Goal: Task Accomplishment & Management: Use online tool/utility

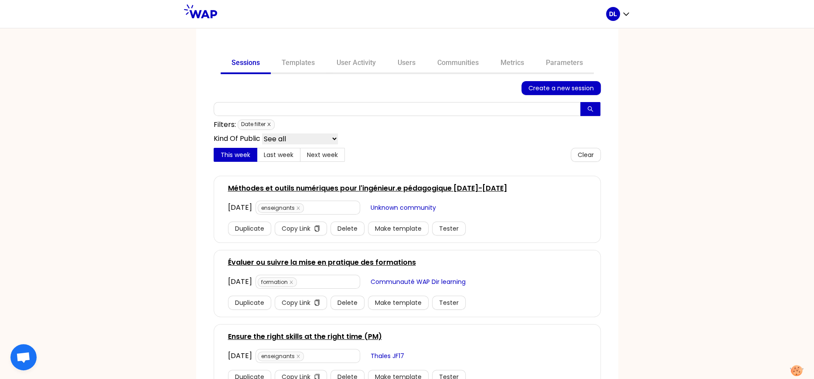
click at [268, 123] on icon "close" at bounding box center [269, 124] width 4 height 4
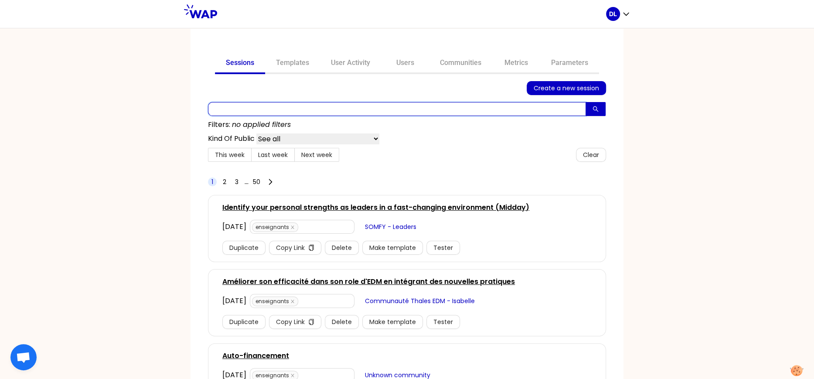
click at [259, 109] on input "text" at bounding box center [397, 109] width 378 height 14
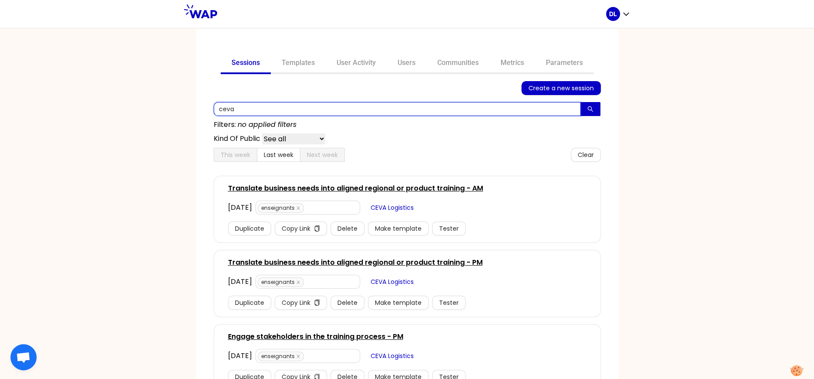
type input "ceva"
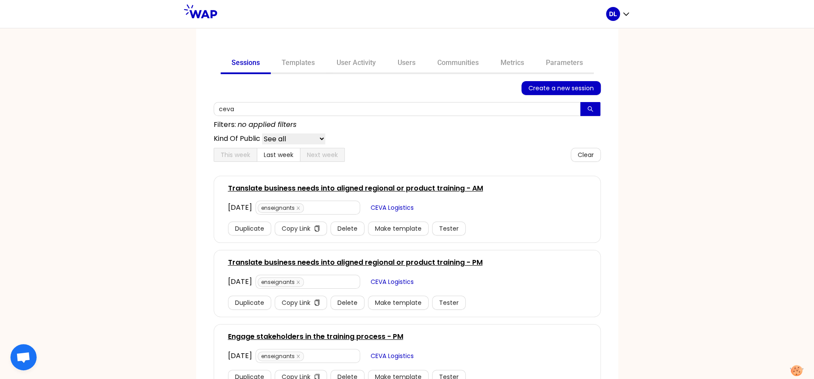
click at [357, 188] on link "Translate business needs into aligned regional or product training - AM" at bounding box center [355, 188] width 255 height 10
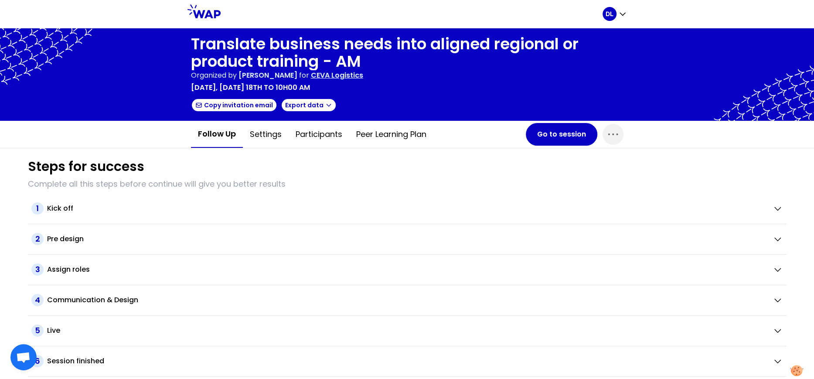
click at [223, 50] on h1 "Translate business needs into aligned regional or product training - AM" at bounding box center [407, 52] width 433 height 35
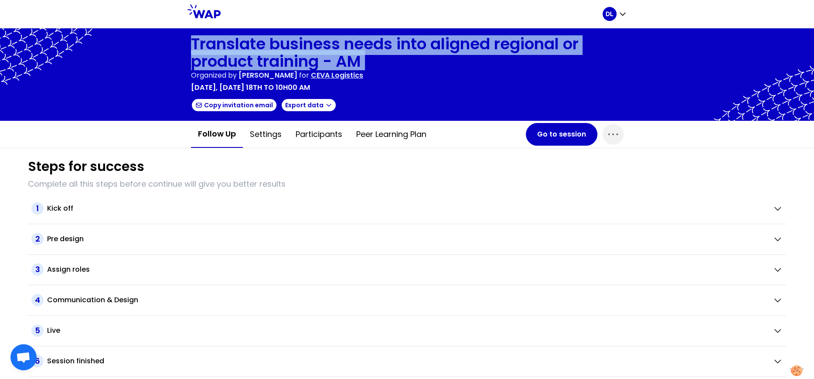
click at [223, 50] on h1 "Translate business needs into aligned regional or product training - AM" at bounding box center [407, 52] width 433 height 35
click at [289, 54] on h1 "Translate business needs into aligned regional or product training - AM" at bounding box center [407, 52] width 433 height 35
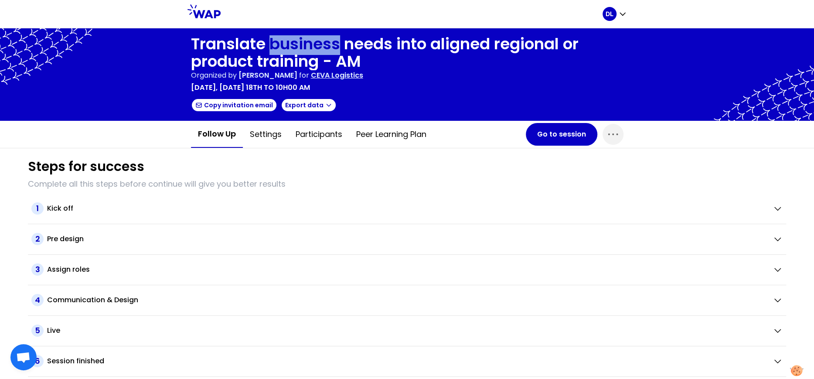
click at [289, 54] on h1 "Translate business needs into aligned regional or product training - AM" at bounding box center [407, 52] width 433 height 35
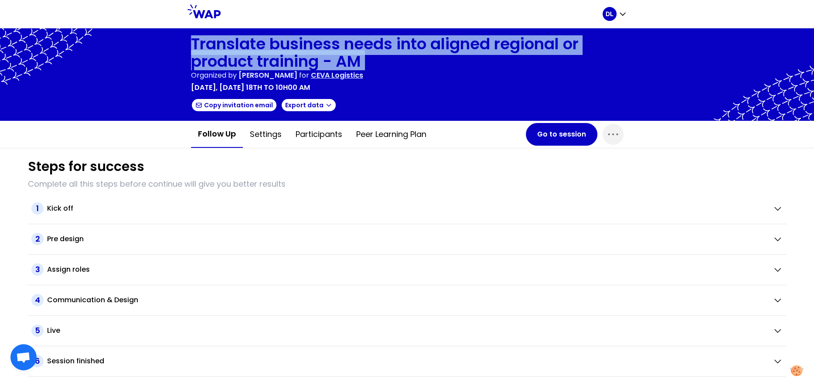
click at [289, 54] on h1 "Translate business needs into aligned regional or product training - AM" at bounding box center [407, 52] width 433 height 35
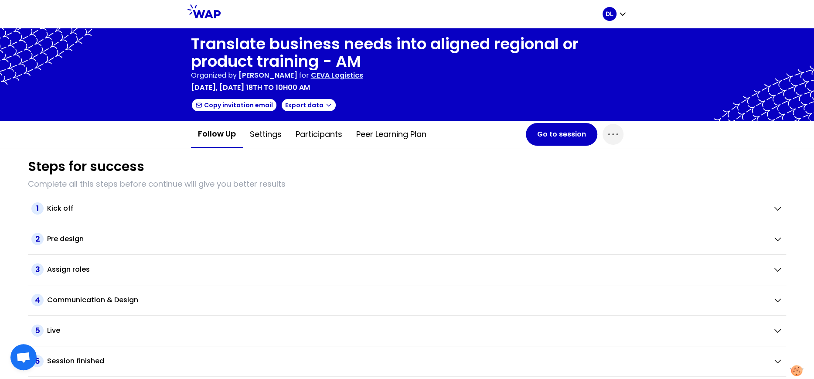
click at [421, 44] on h1 "Translate business needs into aligned regional or product training - AM" at bounding box center [407, 52] width 433 height 35
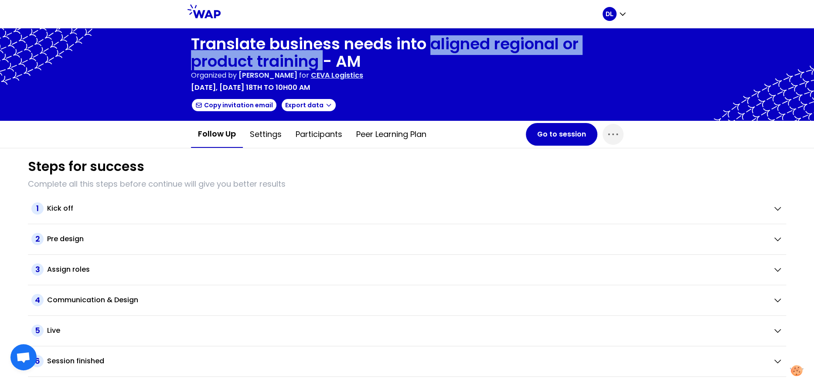
drag, startPoint x: 435, startPoint y: 44, endPoint x: 324, endPoint y: 64, distance: 112.9
click at [324, 64] on h1 "Translate business needs into aligned regional or product training - AM" at bounding box center [407, 52] width 433 height 35
click at [551, 139] on button "Go to session" at bounding box center [562, 134] width 72 height 23
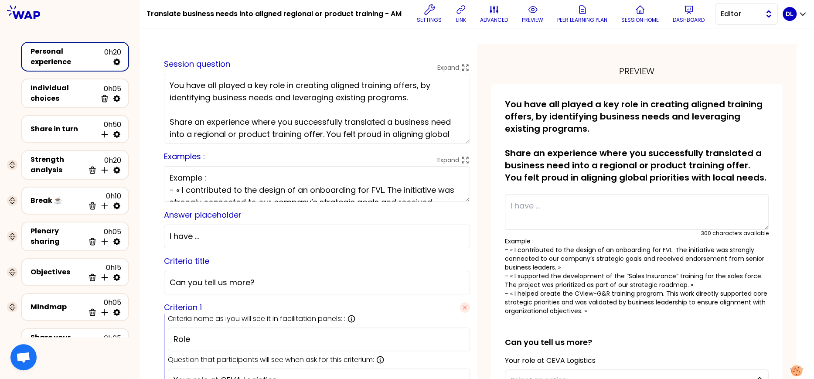
click at [729, 17] on span "Editor" at bounding box center [740, 14] width 39 height 10
click at [748, 48] on span "Facilitator" at bounding box center [752, 49] width 38 height 10
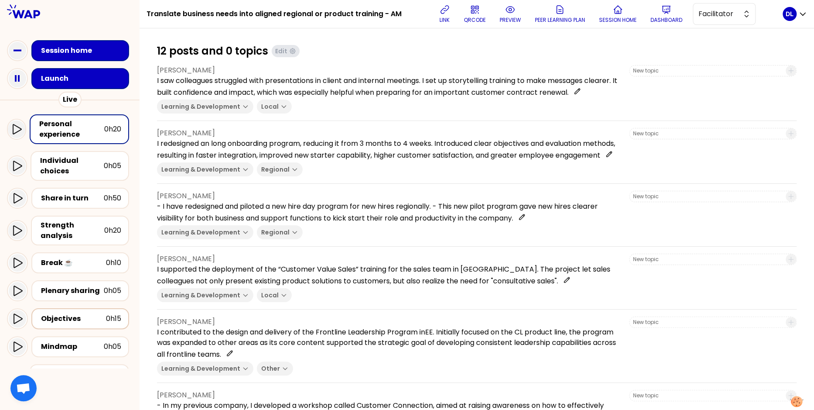
click at [72, 318] on div "Objectives" at bounding box center [73, 318] width 65 height 10
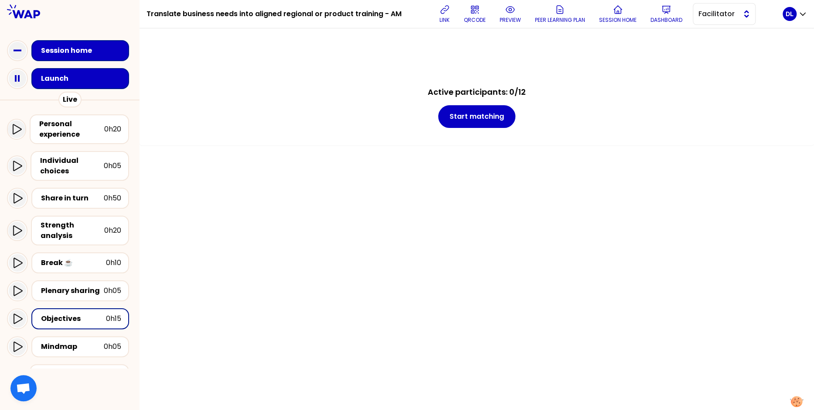
click at [711, 22] on button "Facilitator" at bounding box center [724, 14] width 63 height 22
click at [707, 35] on li "Editor" at bounding box center [724, 36] width 62 height 14
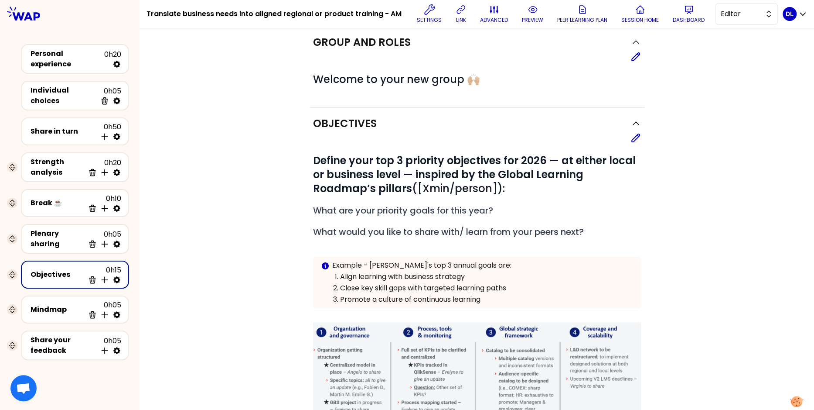
scroll to position [18, 0]
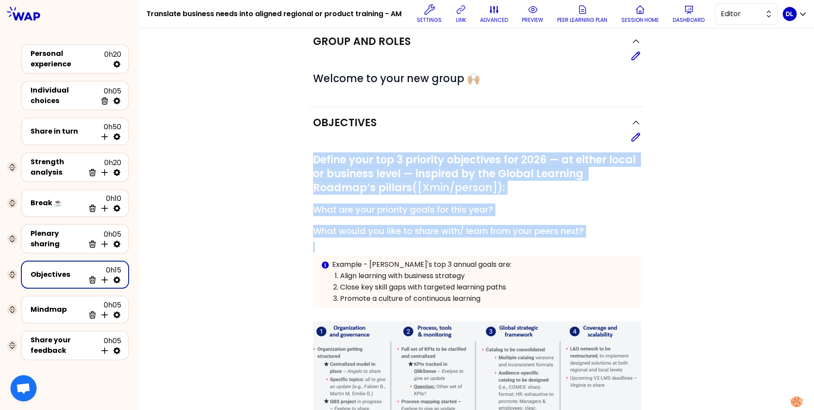
drag, startPoint x: 313, startPoint y: 157, endPoint x: 499, endPoint y: 256, distance: 211.1
click at [499, 256] on div "# Define your top 3 priority objectives for 2026 — at either local or business …" at bounding box center [477, 317] width 328 height 328
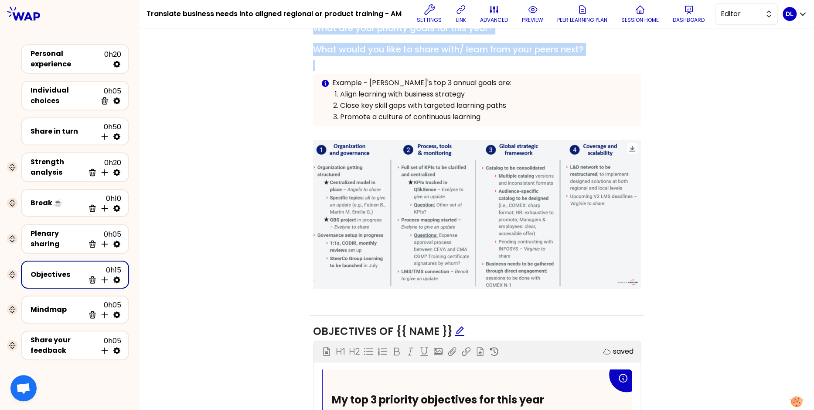
scroll to position [119, 0]
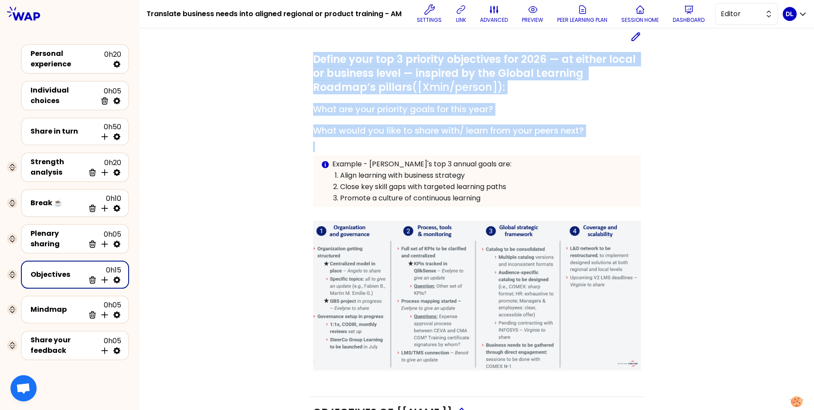
click at [278, 184] on div "Objectives Edit # Define your top 3 priority objectives for 2026 — at either lo…" at bounding box center [477, 380] width 640 height 747
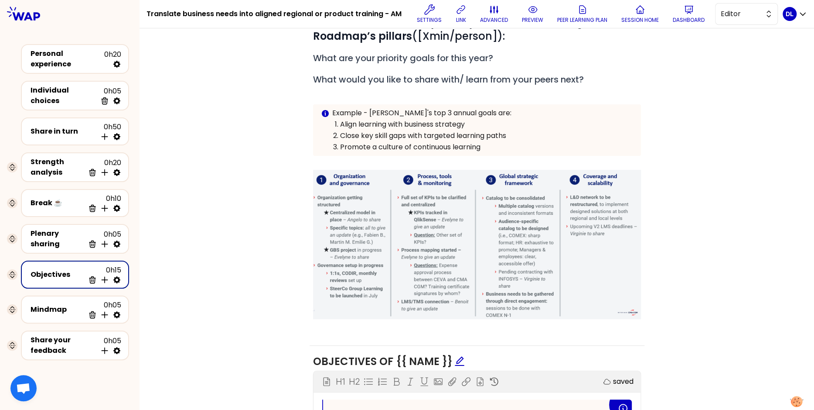
scroll to position [9, 0]
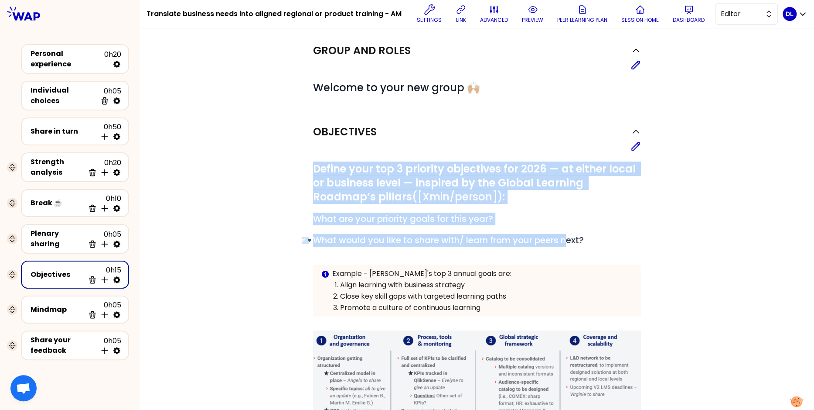
drag, startPoint x: 312, startPoint y: 169, endPoint x: 569, endPoint y: 238, distance: 266.4
click at [569, 238] on div "# Define your top 3 priority objectives for 2026 — at either local or business …" at bounding box center [477, 326] width 328 height 328
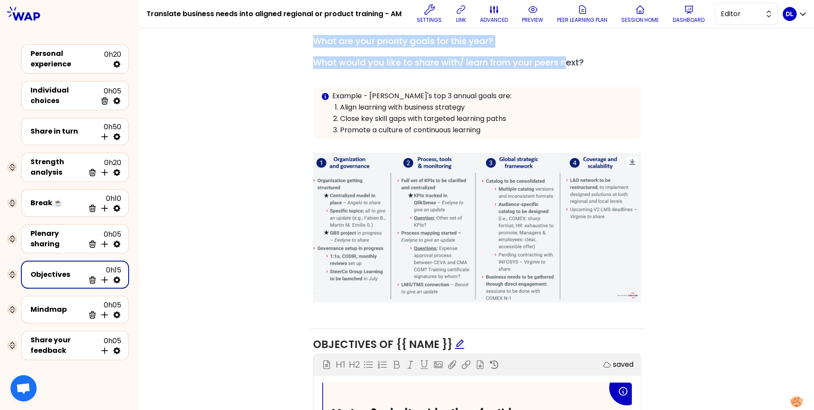
scroll to position [117, 0]
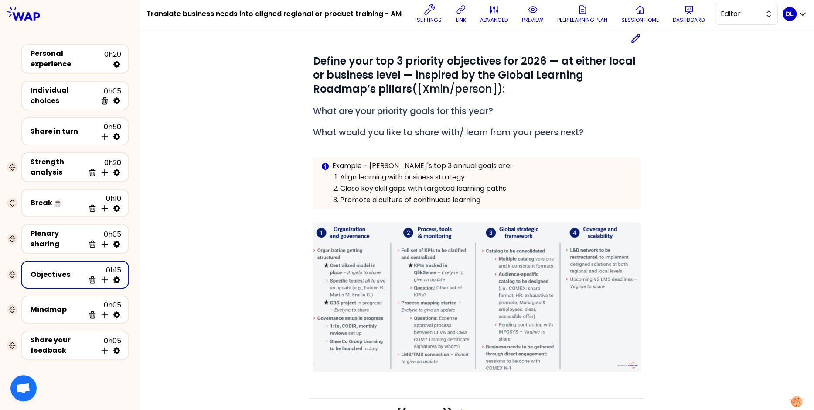
click at [365, 102] on div "# Define your top 3 priority objectives for 2026 — at either local or business …" at bounding box center [477, 218] width 328 height 328
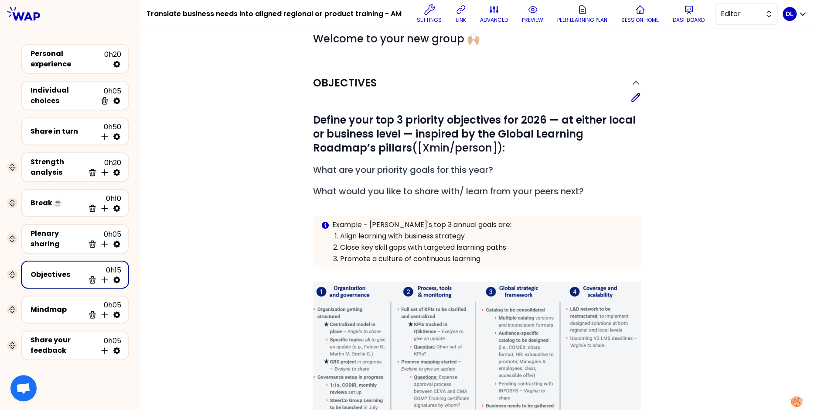
scroll to position [21, 0]
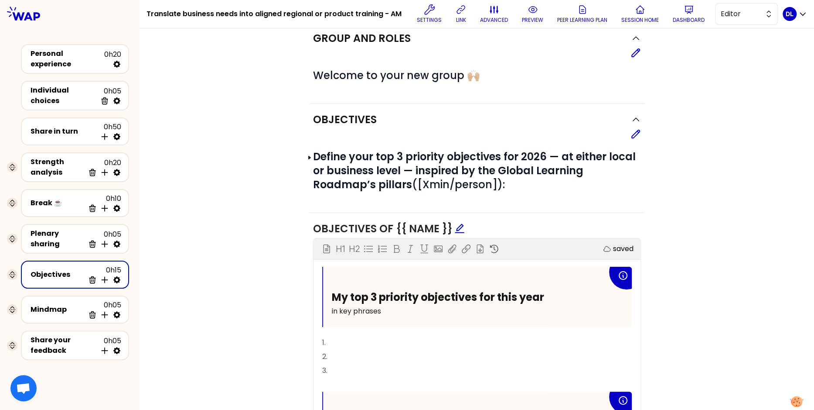
drag, startPoint x: 311, startPoint y: 160, endPoint x: 626, endPoint y: 218, distance: 320.1
click at [515, 174] on strong "Define your top 3 priority objectives for 2026 — at either local or business le…" at bounding box center [475, 170] width 325 height 42
click at [466, 173] on strong "Define your top 3 priority objectives for 2026 — at either local or business le…" at bounding box center [475, 170] width 325 height 42
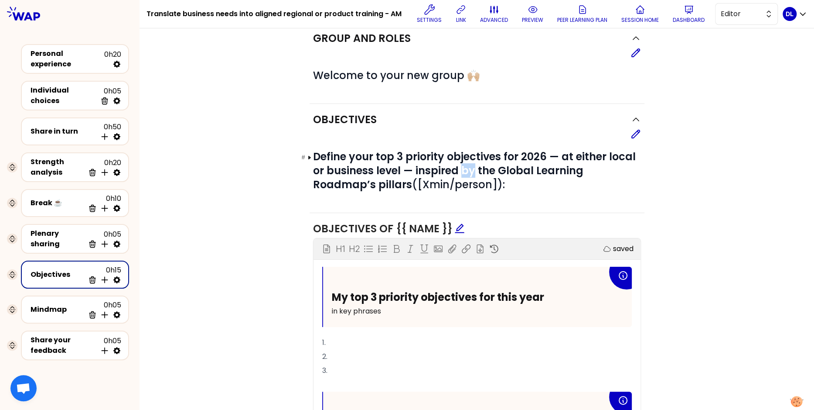
click at [466, 173] on strong "Define your top 3 priority objectives for 2026 — at either local or business le…" at bounding box center [475, 170] width 325 height 42
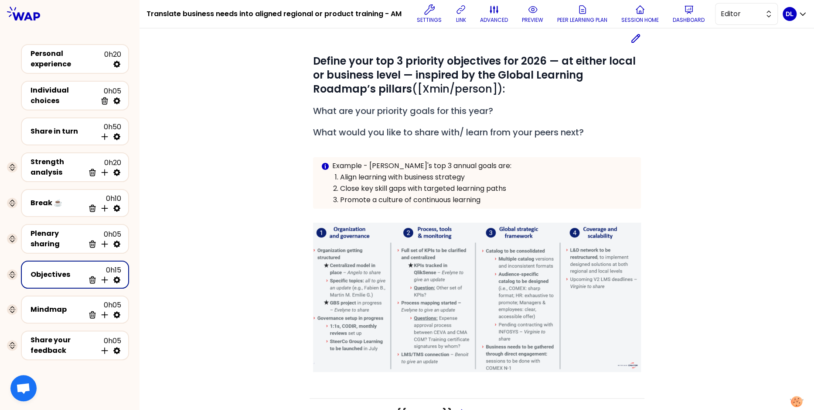
scroll to position [86, 0]
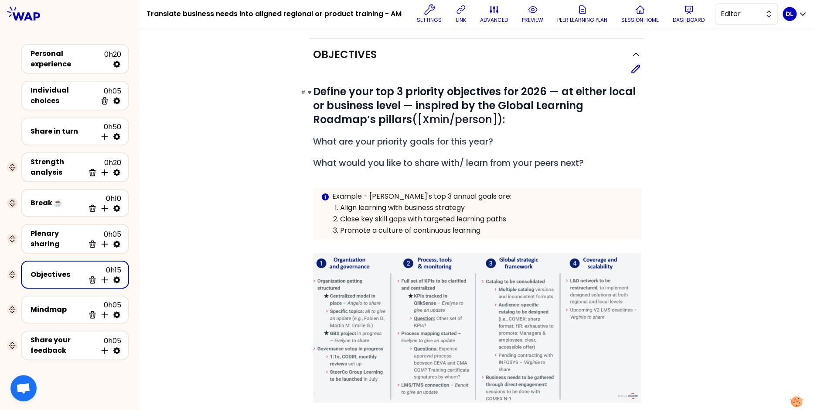
click at [322, 91] on strong "Define your top 3 priority objectives for 2026 — at either local or business le…" at bounding box center [475, 105] width 325 height 42
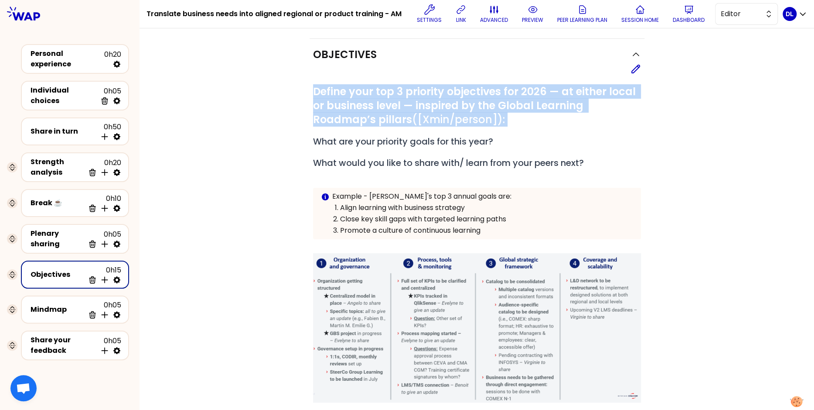
drag, startPoint x: 314, startPoint y: 89, endPoint x: 587, endPoint y: 129, distance: 275.1
click at [587, 129] on div "# Define your top 3 priority objectives for 2026 — at either local or business …" at bounding box center [477, 249] width 328 height 328
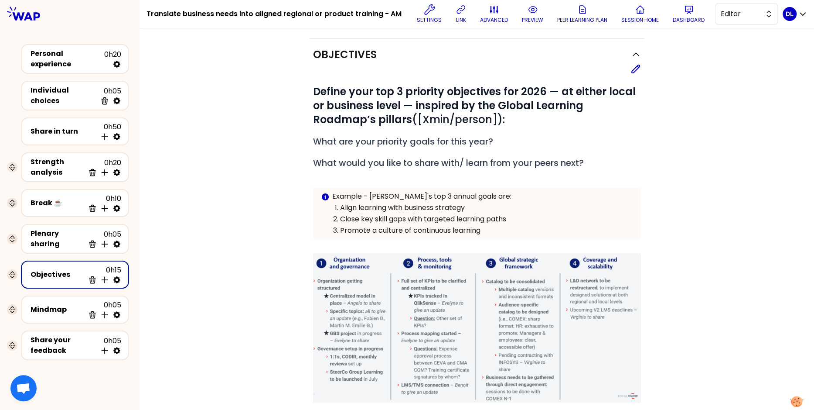
click at [174, 16] on h1 "Translate business needs into aligned regional or product training - AM" at bounding box center [274, 14] width 255 height 28
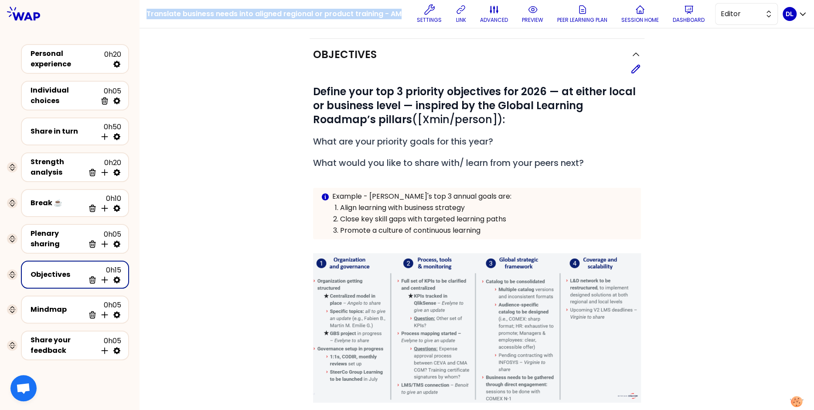
click at [174, 16] on h1 "Translate business needs into aligned regional or product training - AM" at bounding box center [274, 14] width 255 height 28
click at [260, 16] on h1 "Translate business needs into aligned regional or product training - AM" at bounding box center [274, 14] width 255 height 28
click at [378, 141] on span "What are your priority goals for this year?" at bounding box center [403, 141] width 180 height 12
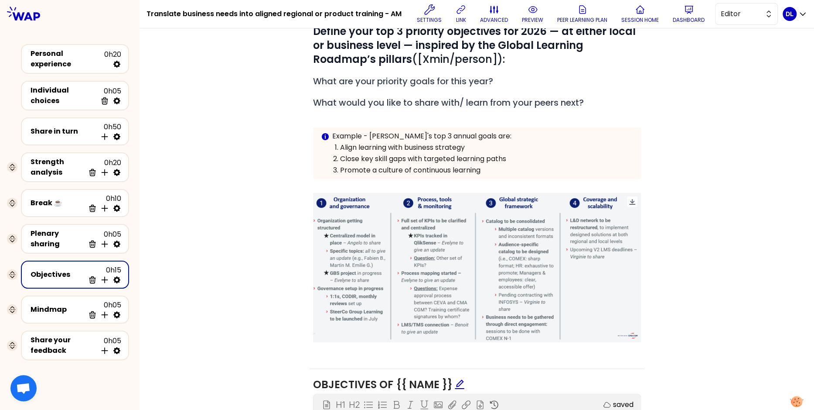
scroll to position [65, 0]
